Goal: Find specific page/section: Find specific page/section

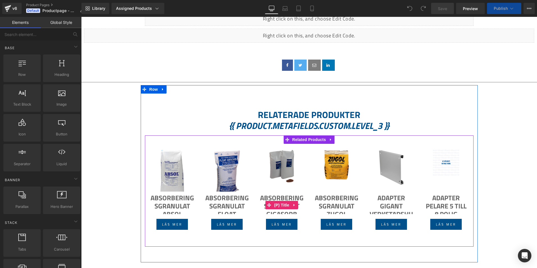
scroll to position [283, 0]
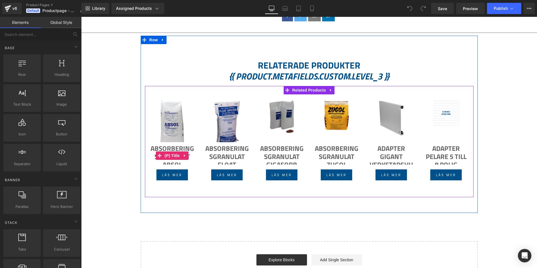
click at [180, 147] on link "Absorberingsgranulat Absol" at bounding box center [172, 154] width 44 height 20
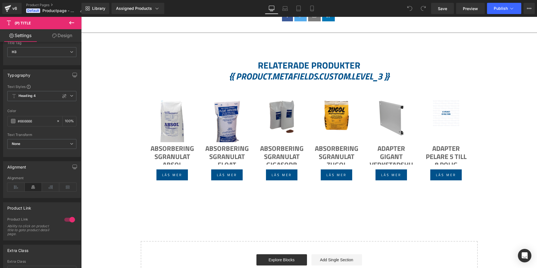
scroll to position [0, 0]
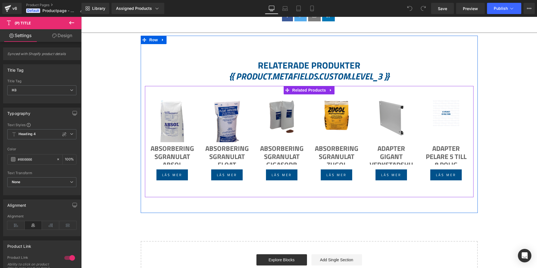
click at [206, 94] on div "Sale Off (P) Image" at bounding box center [309, 137] width 328 height 103
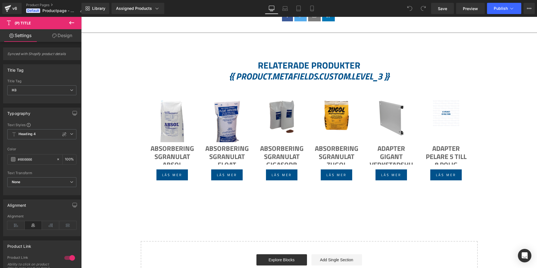
click at [76, 27] on button at bounding box center [72, 23] width 20 height 12
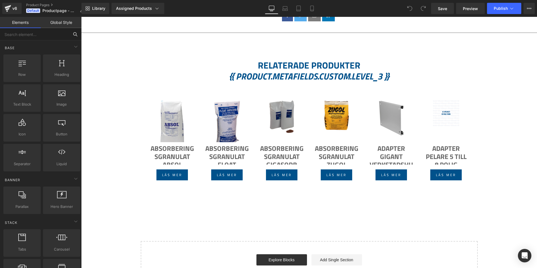
click at [54, 36] on input "text" at bounding box center [34, 34] width 69 height 12
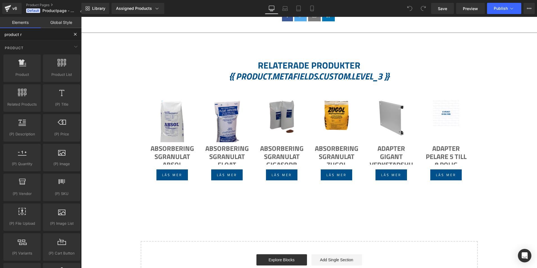
type input "product"
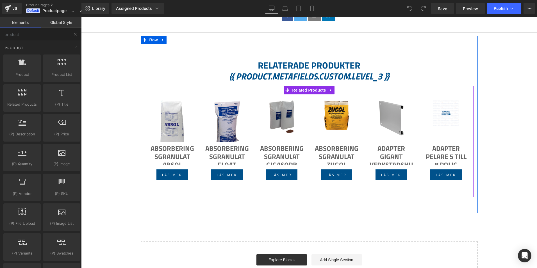
click at [170, 151] on link "Absorberingsgranulat Absol" at bounding box center [172, 154] width 44 height 20
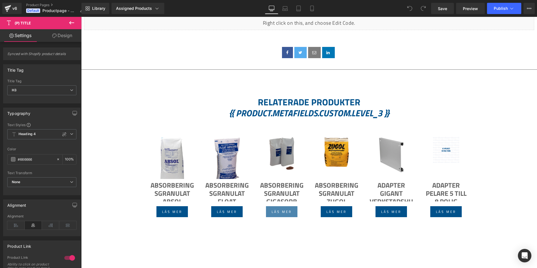
scroll to position [281, 0]
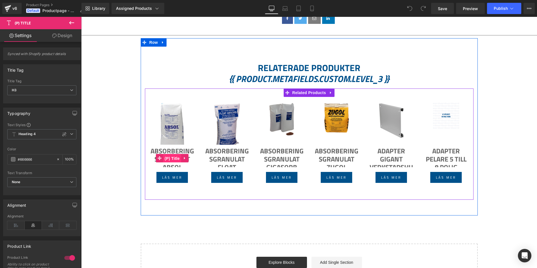
click at [177, 158] on span "(P) Title" at bounding box center [172, 158] width 18 height 8
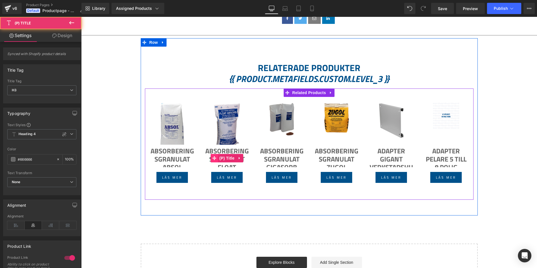
click at [213, 156] on icon at bounding box center [214, 158] width 4 height 4
click at [224, 147] on link "Absorberingsgranulat Float Absorb" at bounding box center [227, 157] width 44 height 20
